Goal: Check status: Check status

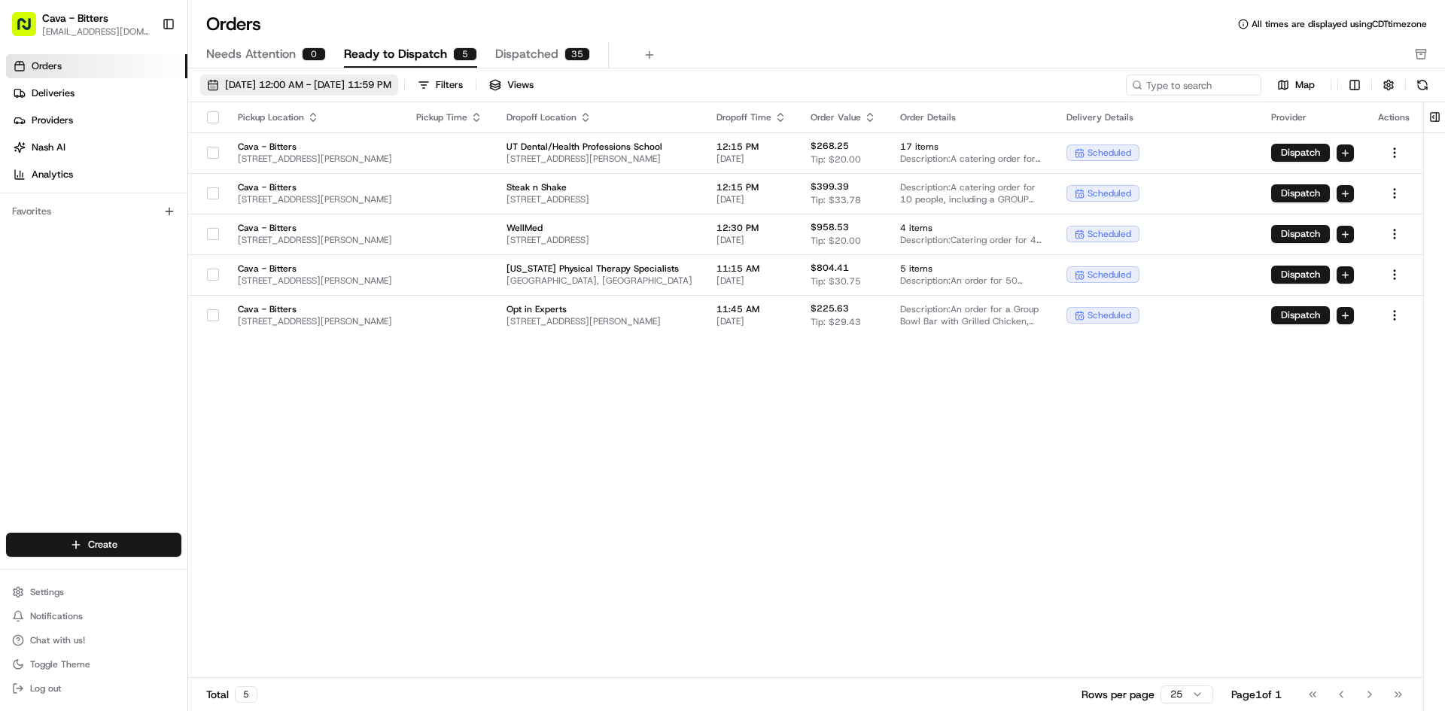
click at [327, 90] on span "[DATE] 12:00 AM - [DATE] 11:59 PM" at bounding box center [308, 85] width 166 height 14
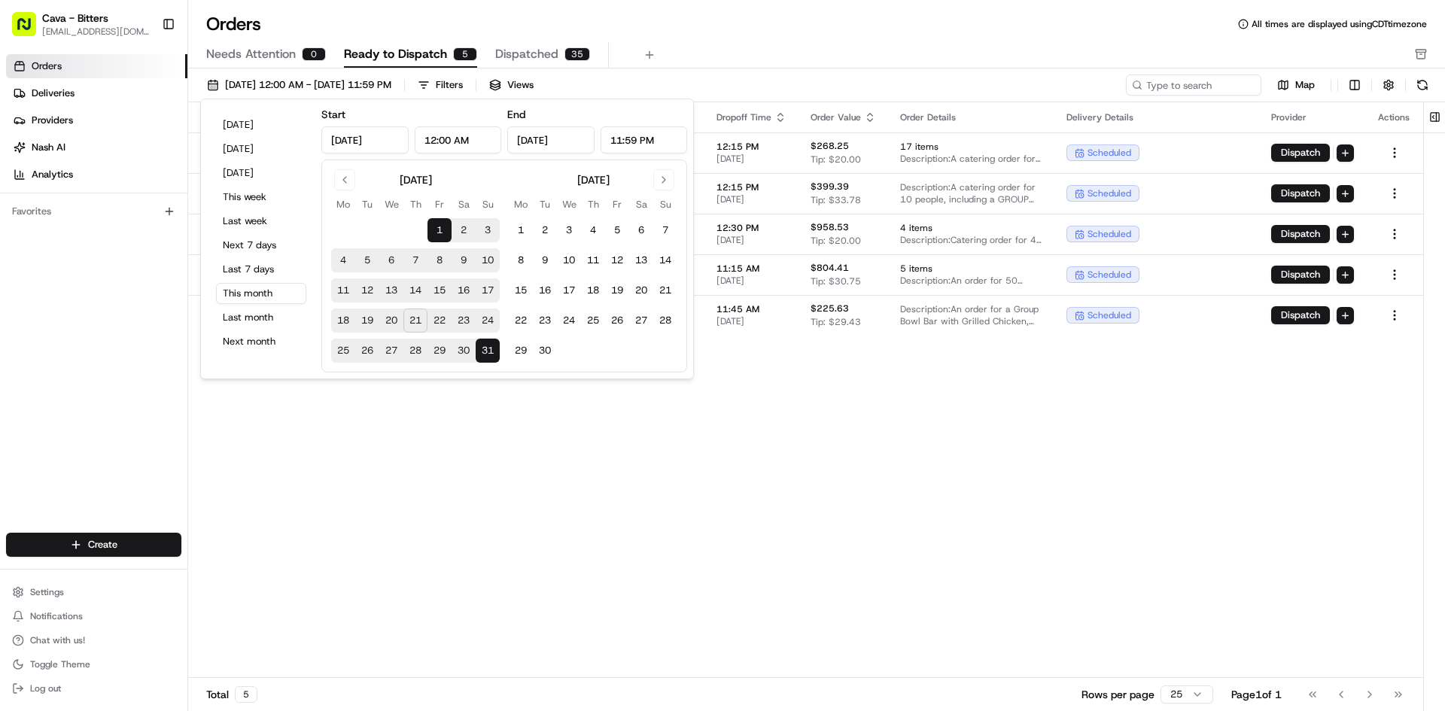
click at [440, 322] on button "22" at bounding box center [440, 321] width 24 height 24
type input "[DATE]"
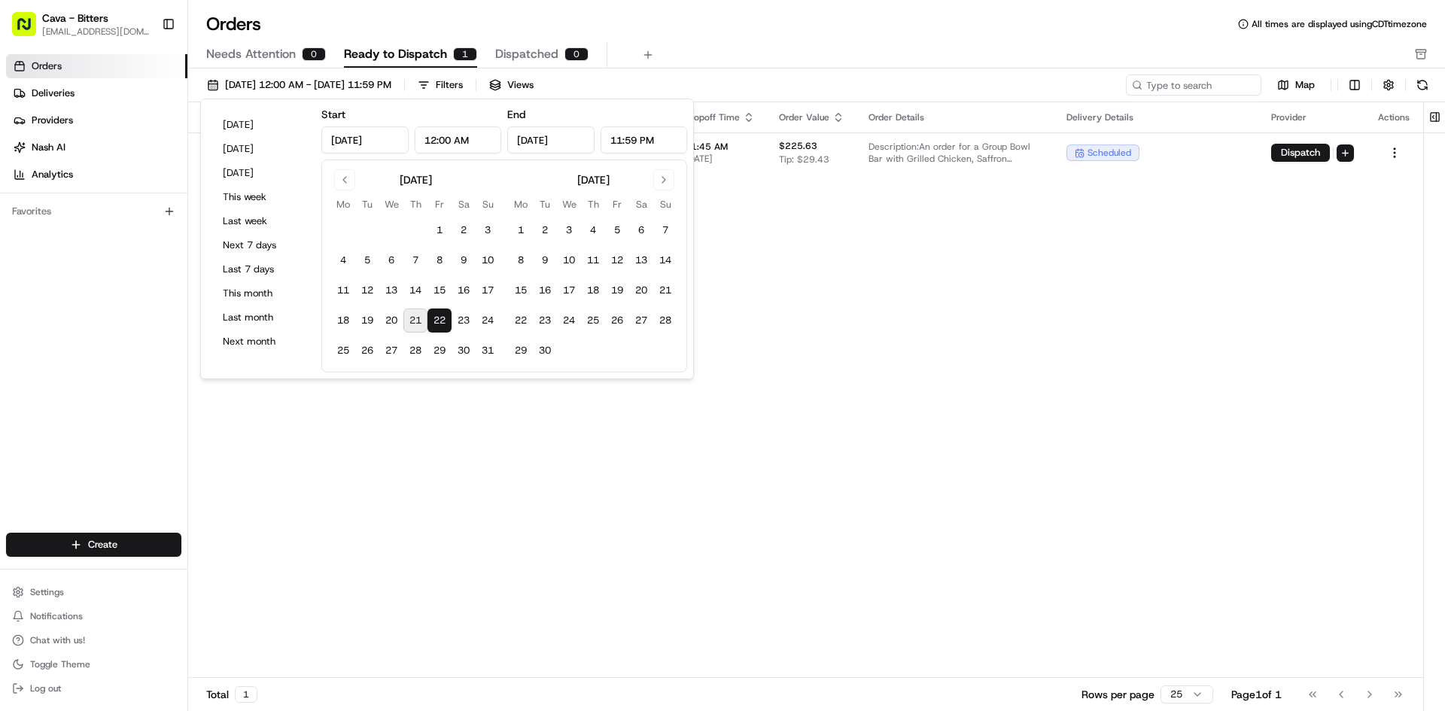
click at [858, 376] on div "Pickup Location Pickup Time Dropoff Location Dropoff Time Order Value Order Det…" at bounding box center [805, 390] width 1235 height 576
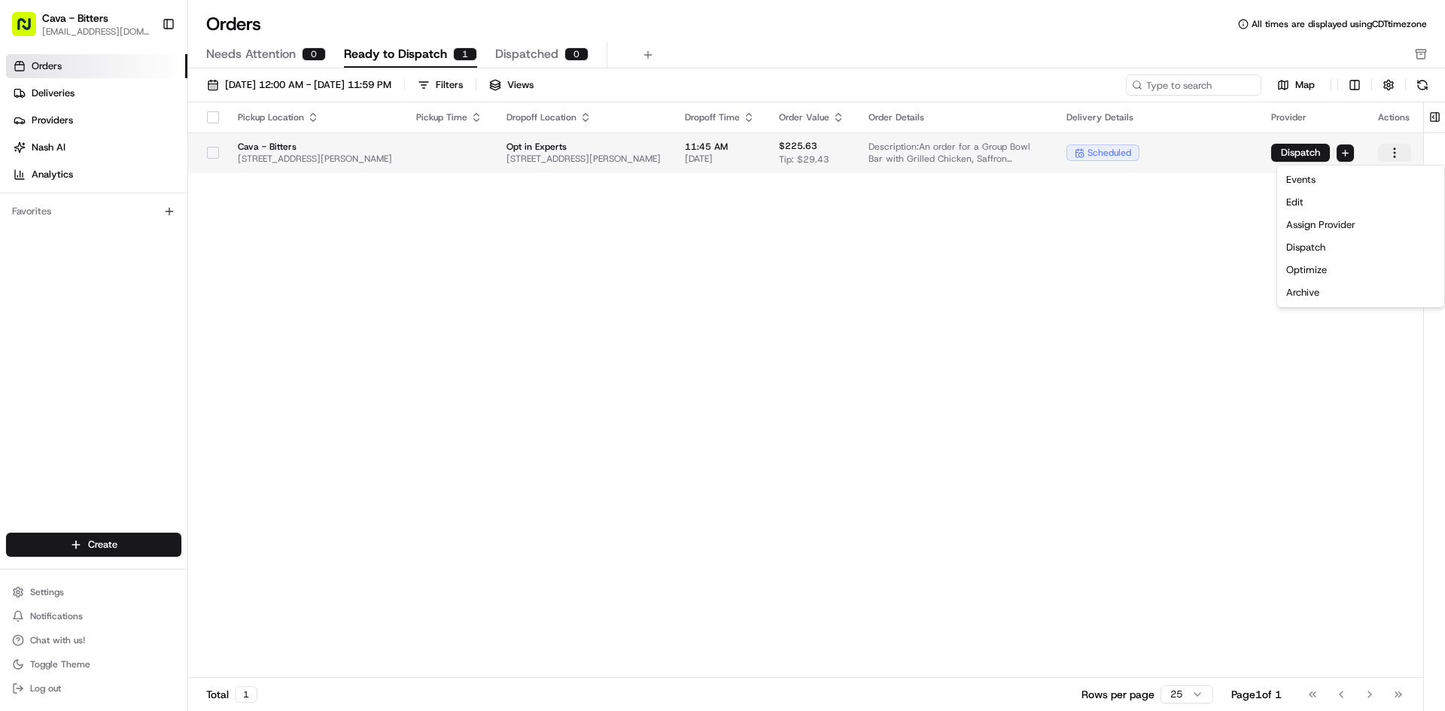
click at [1393, 159] on html "Cava - Bitters [EMAIL_ADDRESS][DOMAIN_NAME] Toggle Sidebar Orders Deliveries Pr…" at bounding box center [722, 355] width 1445 height 711
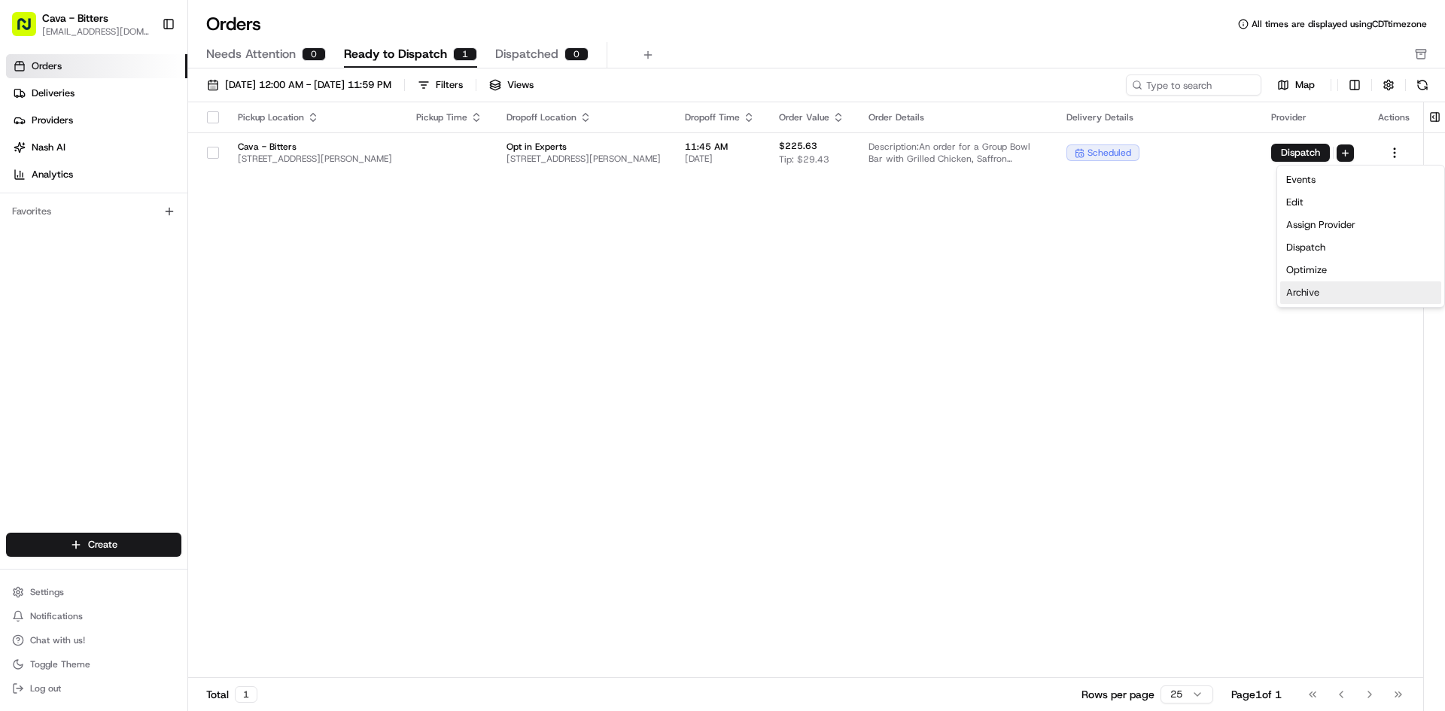
click at [1331, 295] on div "Archive" at bounding box center [1360, 293] width 161 height 23
